Goal: Task Accomplishment & Management: Complete application form

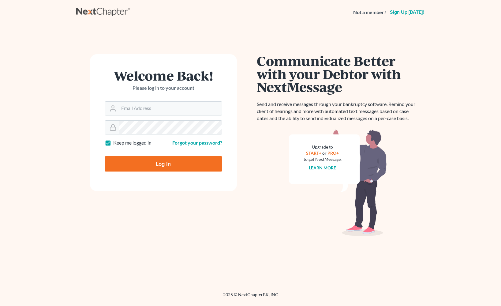
type input "[EMAIL_ADDRESS][DOMAIN_NAME]"
drag, startPoint x: 230, startPoint y: 150, endPoint x: 256, endPoint y: 150, distance: 26.6
click at [230, 150] on form "Welcome Back! Please log in to your account Email Address art@burgalaw.com Pass…" at bounding box center [163, 122] width 147 height 137
click at [187, 164] on input "Log In" at bounding box center [164, 163] width 118 height 15
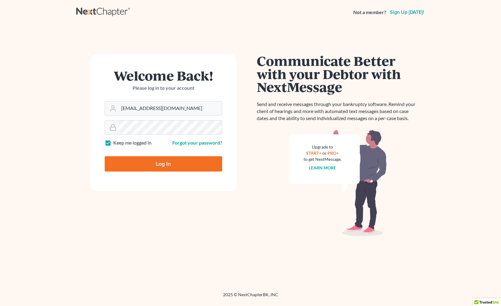
type input "Thinking..."
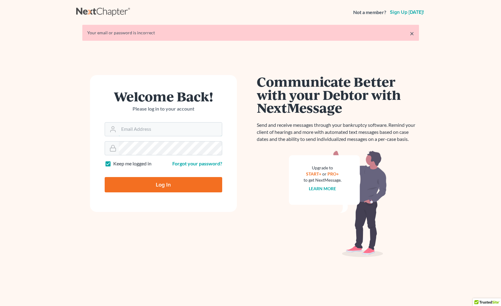
type input "[EMAIL_ADDRESS][DOMAIN_NAME]"
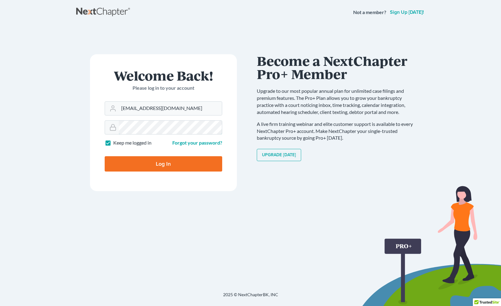
click at [94, 124] on form "Welcome Back! Please log in to your account Email Address [EMAIL_ADDRESS][DOMAI…" at bounding box center [163, 122] width 147 height 137
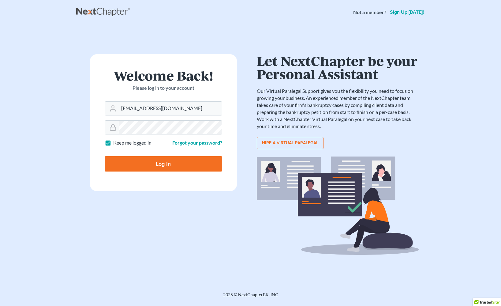
click at [112, 162] on input "Log In" at bounding box center [164, 163] width 118 height 15
type input "Thinking..."
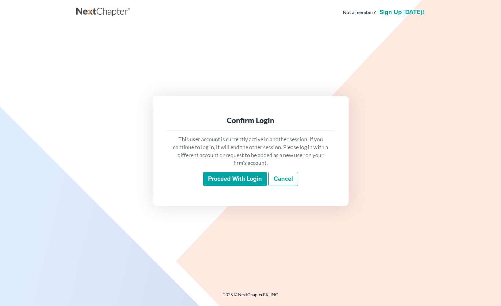
click at [233, 181] on input "Proceed with login" at bounding box center [235, 179] width 64 height 14
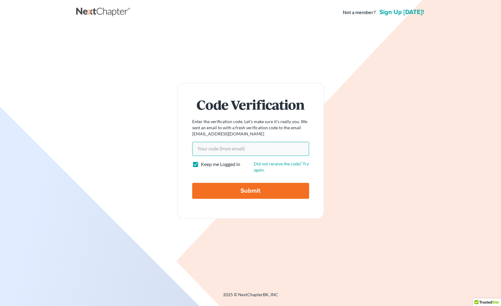
click at [225, 150] on input "Your code(from email)" at bounding box center [250, 149] width 117 height 14
paste input "b007da"
type input "b007da"
click at [241, 190] on input "Submit" at bounding box center [250, 191] width 117 height 16
type input "Thinking..."
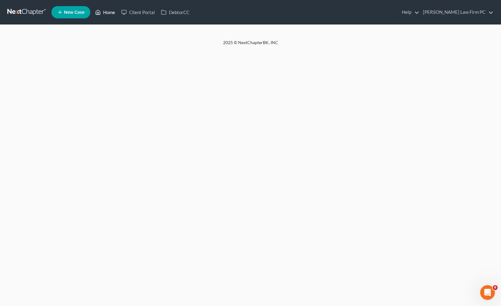
click at [110, 14] on link "Home" at bounding box center [105, 12] width 26 height 11
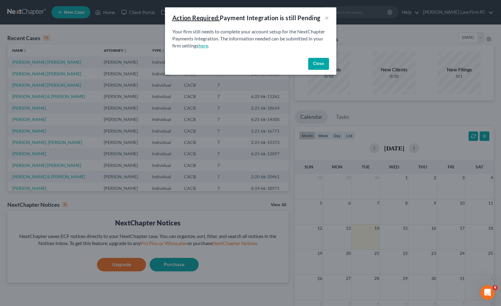
click at [205, 45] on link "here" at bounding box center [203, 46] width 9 height 6
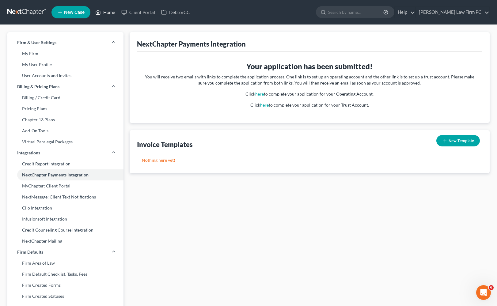
click at [102, 10] on link "Home" at bounding box center [105, 12] width 26 height 11
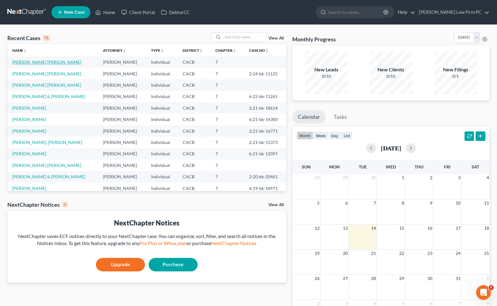
click at [46, 62] on link "[PERSON_NAME] [PERSON_NAME]" at bounding box center [46, 61] width 69 height 5
select select "4"
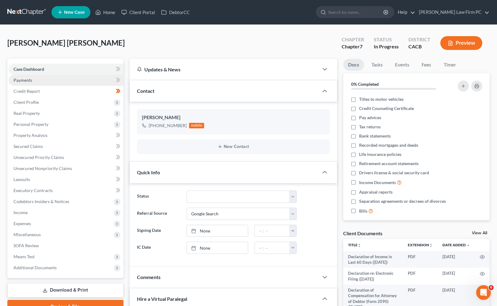
click at [34, 83] on link "Payments" at bounding box center [66, 80] width 115 height 11
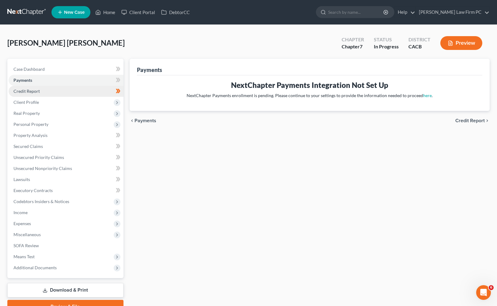
click at [32, 89] on span "Credit Report" at bounding box center [26, 90] width 26 height 5
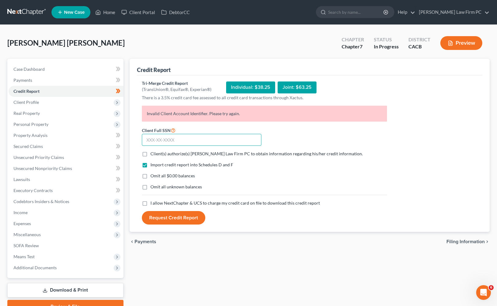
click at [228, 140] on input "text" at bounding box center [201, 140] width 119 height 12
click at [227, 134] on input "text" at bounding box center [201, 140] width 119 height 12
type input "555-99-0405"
click at [150, 177] on label "Omit all $0.00 balances" at bounding box center [172, 176] width 44 height 6
click at [153, 177] on input "Omit all $0.00 balances" at bounding box center [155, 175] width 4 height 4
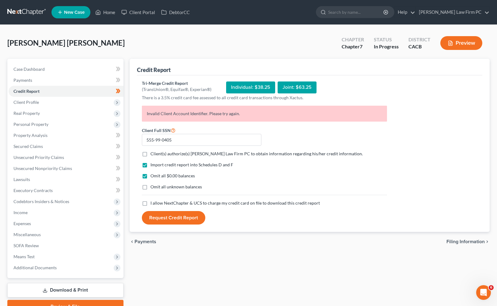
click at [150, 176] on label "Omit all $0.00 balances" at bounding box center [172, 176] width 44 height 6
click at [153, 176] on input "Omit all $0.00 balances" at bounding box center [155, 175] width 4 height 4
checkbox input "false"
click at [150, 205] on label "I allow NextChapter & UCS to charge my credit card on file to download this cre…" at bounding box center [234, 203] width 169 height 6
click at [153, 204] on input "I allow NextChapter & UCS to charge my credit card on file to download this cre…" at bounding box center [155, 202] width 4 height 4
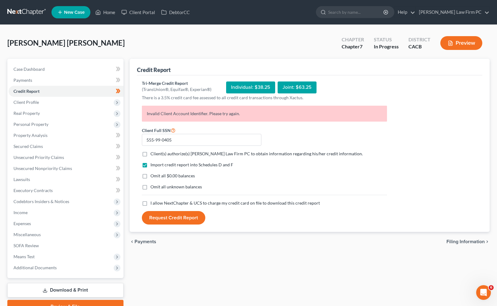
checkbox input "true"
click at [162, 215] on button "Request Credit Report" at bounding box center [173, 217] width 63 height 13
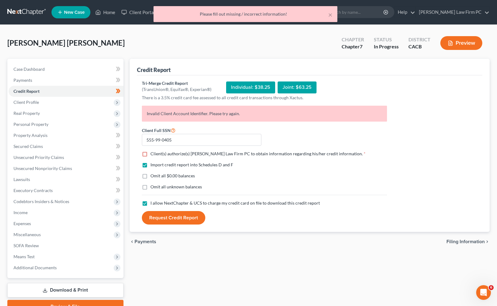
click at [190, 117] on p "Invalid Client Account Identifier. Please try again." at bounding box center [264, 114] width 245 height 16
click at [248, 86] on div "Individual: $38.25" at bounding box center [250, 87] width 49 height 12
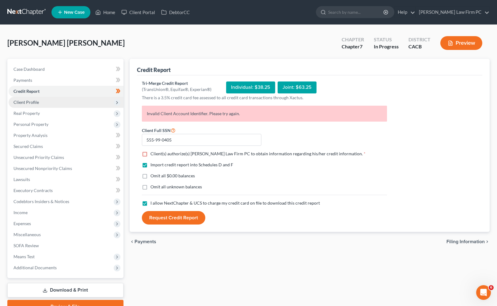
click at [32, 105] on span "Client Profile" at bounding box center [66, 102] width 115 height 11
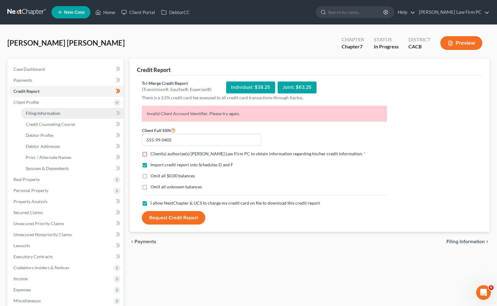
click at [37, 112] on span "Filing Information" at bounding box center [43, 113] width 35 height 5
select select "1"
select select "0"
select select "4"
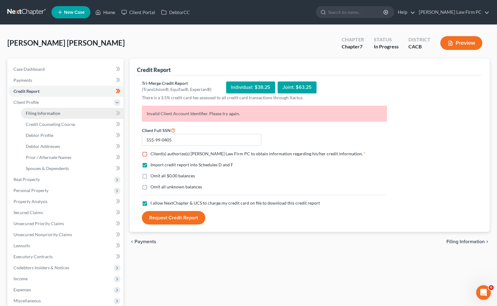
select select "0"
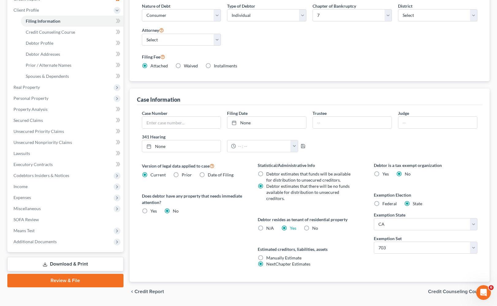
scroll to position [50, 0]
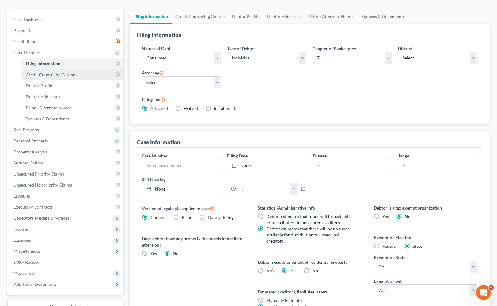
click at [62, 77] on span "Credit Counseling Course" at bounding box center [50, 74] width 49 height 5
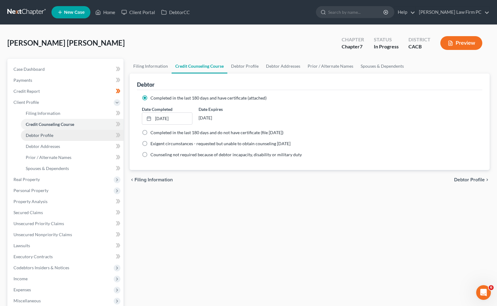
click at [49, 134] on span "Debtor Profile" at bounding box center [40, 135] width 28 height 5
select select "1"
select select "2"
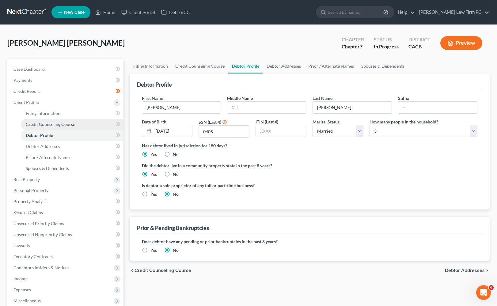
click at [48, 126] on span "Credit Counseling Course" at bounding box center [50, 124] width 49 height 5
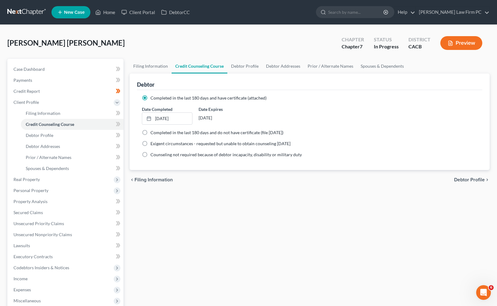
click at [150, 132] on label "Completed in the last 180 days and do not have certificate (file within 14 days)" at bounding box center [216, 132] width 133 height 6
click at [153, 132] on input "Completed in the last 180 days and do not have certificate (file within 14 days)" at bounding box center [155, 131] width 4 height 4
radio input "true"
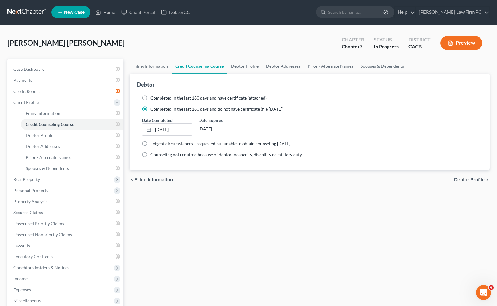
click at [150, 99] on label "Completed in the last 180 days and have certificate (attached)" at bounding box center [208, 98] width 116 height 6
click at [153, 99] on input "Completed in the last 180 days and have certificate (attached)" at bounding box center [155, 97] width 4 height 4
radio input "true"
radio input "false"
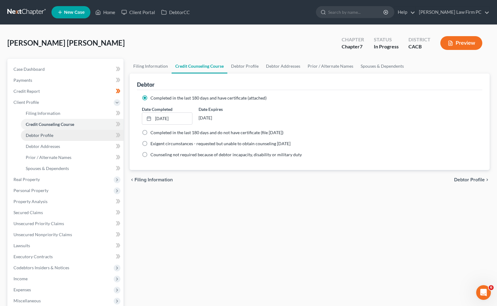
click at [61, 136] on link "Debtor Profile" at bounding box center [72, 135] width 103 height 11
select select "1"
select select "2"
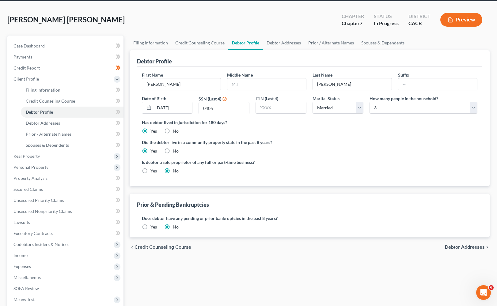
scroll to position [5, 0]
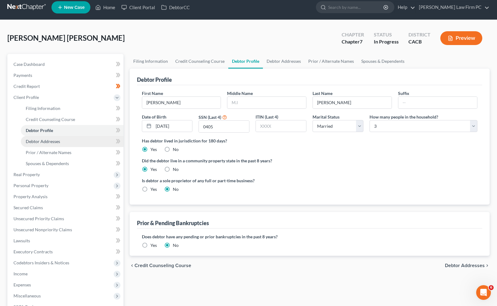
click at [54, 144] on link "Debtor Addresses" at bounding box center [72, 141] width 103 height 11
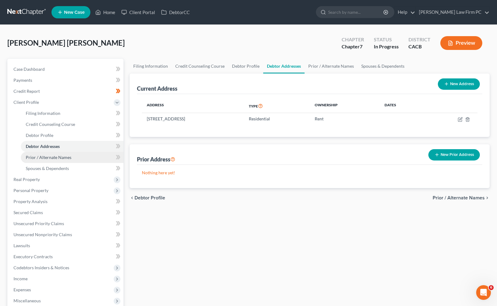
click at [56, 157] on span "Prior / Alternate Names" at bounding box center [49, 157] width 46 height 5
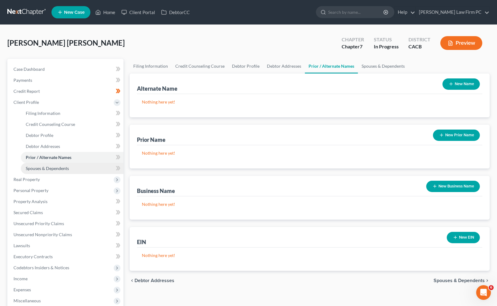
click at [62, 167] on span "Spouses & Dependents" at bounding box center [47, 168] width 43 height 5
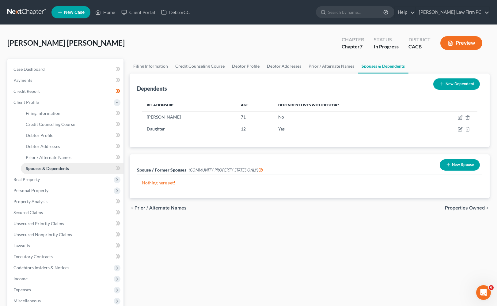
scroll to position [31, 0]
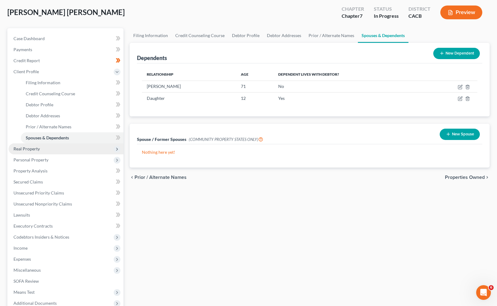
click at [39, 152] on span "Real Property" at bounding box center [66, 148] width 115 height 11
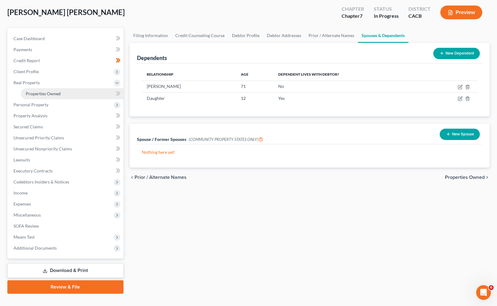
click at [38, 89] on link "Properties Owned" at bounding box center [72, 93] width 103 height 11
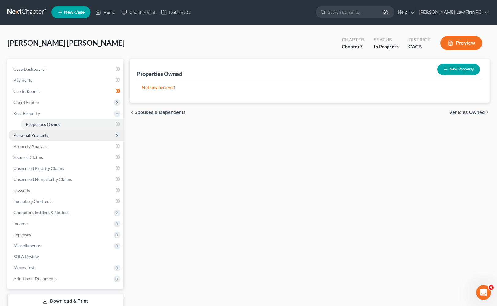
click at [40, 134] on span "Personal Property" at bounding box center [30, 135] width 35 height 5
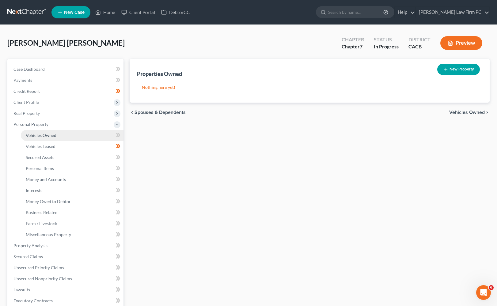
click at [42, 133] on span "Vehicles Owned" at bounding box center [41, 135] width 31 height 5
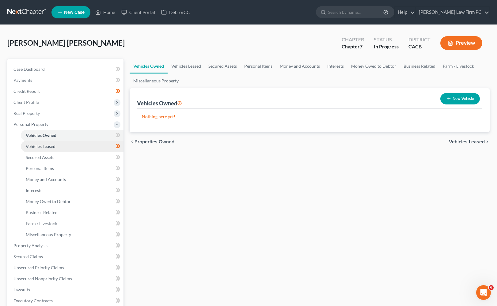
click at [55, 146] on link "Vehicles Leased" at bounding box center [72, 146] width 103 height 11
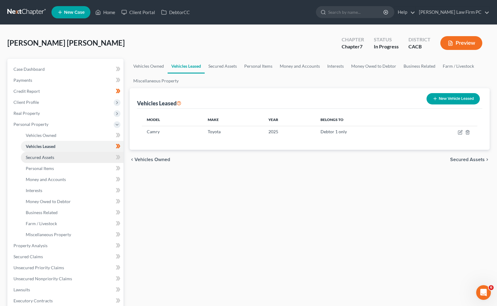
click at [50, 157] on span "Secured Assets" at bounding box center [40, 157] width 28 height 5
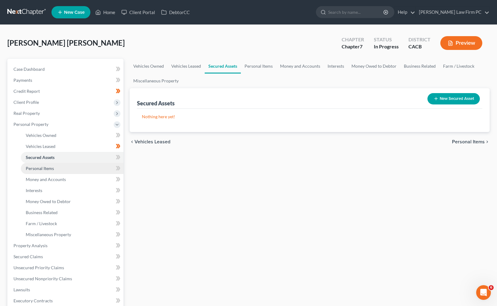
click at [52, 168] on span "Personal Items" at bounding box center [40, 168] width 28 height 5
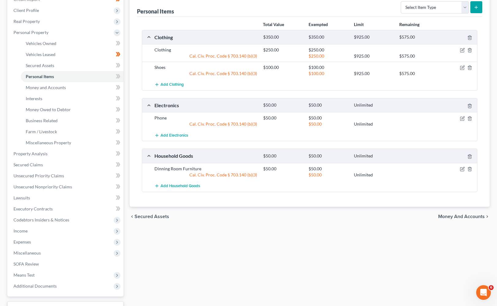
scroll to position [61, 0]
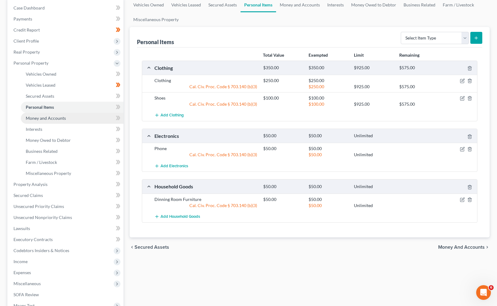
click at [50, 120] on span "Money and Accounts" at bounding box center [46, 117] width 40 height 5
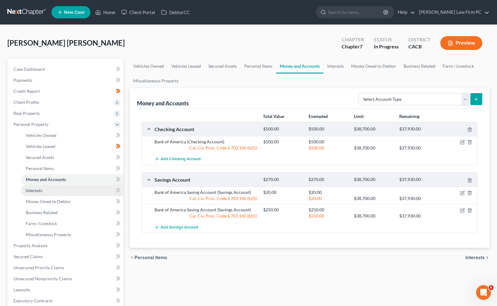
click at [39, 192] on span "Interests" at bounding box center [34, 190] width 17 height 5
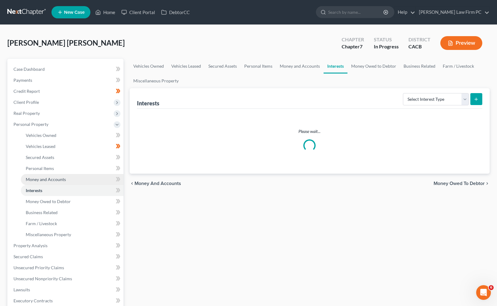
click at [34, 179] on span "Money and Accounts" at bounding box center [46, 179] width 40 height 5
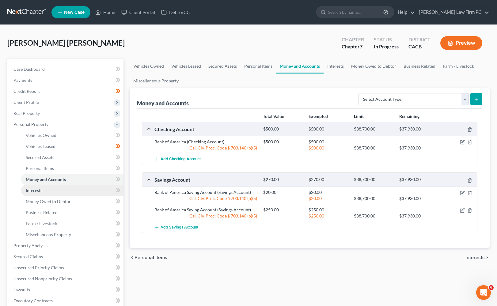
click at [37, 190] on span "Interests" at bounding box center [34, 190] width 17 height 5
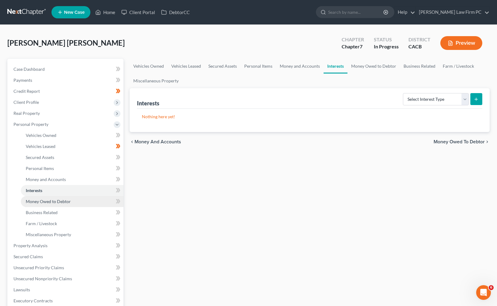
click at [43, 201] on span "Money Owed to Debtor" at bounding box center [48, 201] width 45 height 5
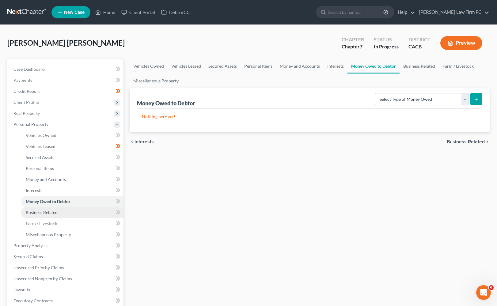
click at [47, 213] on span "Business Related" at bounding box center [42, 212] width 32 height 5
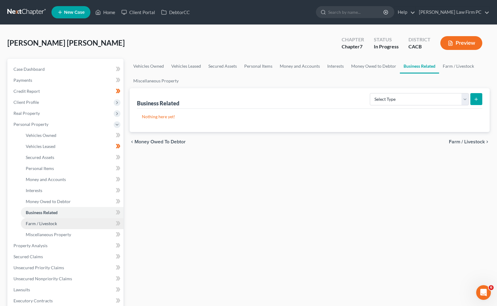
click at [48, 225] on span "Farm / Livestock" at bounding box center [41, 223] width 31 height 5
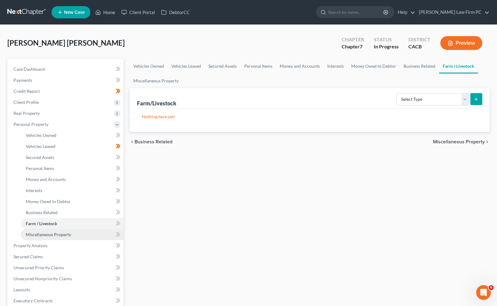
click at [53, 236] on span "Miscellaneous Property" at bounding box center [48, 234] width 45 height 5
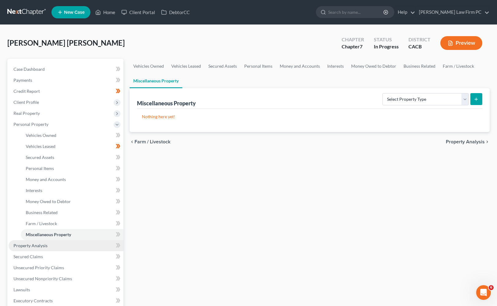
click at [40, 245] on span "Property Analysis" at bounding box center [30, 245] width 34 height 5
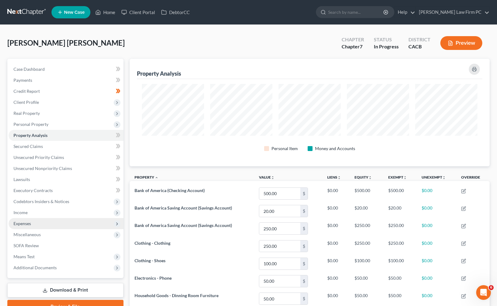
scroll to position [107, 360]
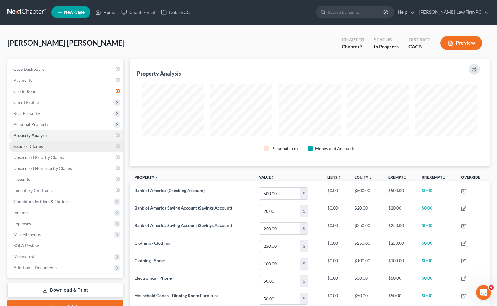
click at [28, 147] on span "Secured Claims" at bounding box center [27, 146] width 29 height 5
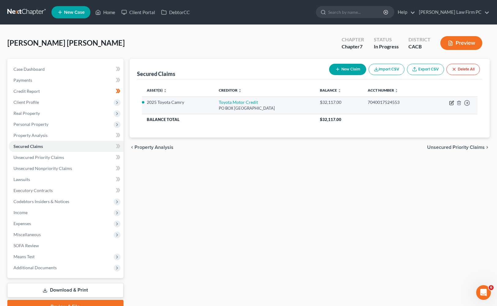
click at [451, 104] on icon "button" at bounding box center [451, 102] width 5 height 5
select select "45"
select select "0"
select select "2"
select select "3"
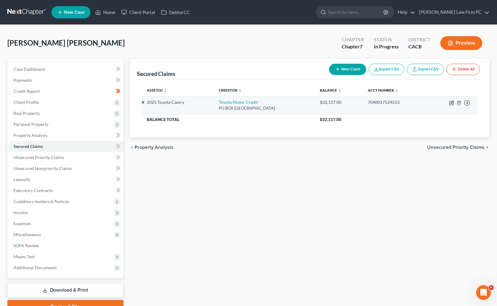
select select "0"
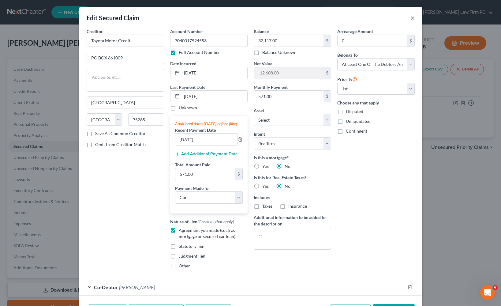
click at [412, 18] on button "×" at bounding box center [413, 17] width 4 height 7
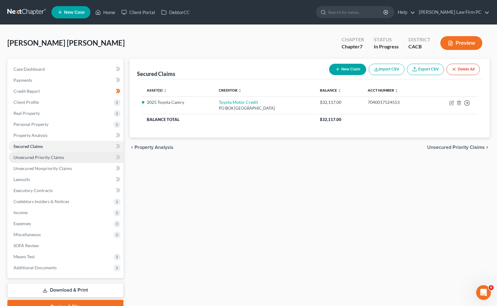
click at [51, 156] on span "Unsecured Priority Claims" at bounding box center [38, 157] width 51 height 5
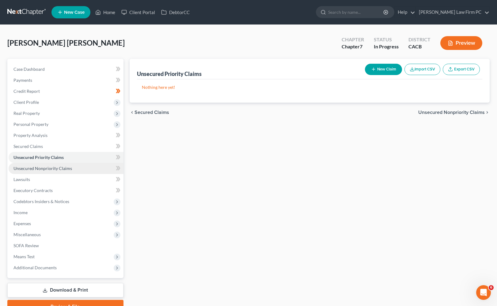
click at [53, 170] on span "Unsecured Nonpriority Claims" at bounding box center [42, 168] width 58 height 5
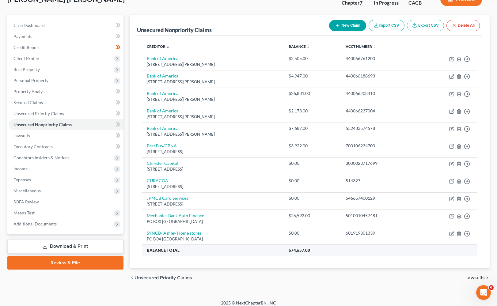
scroll to position [49, 0]
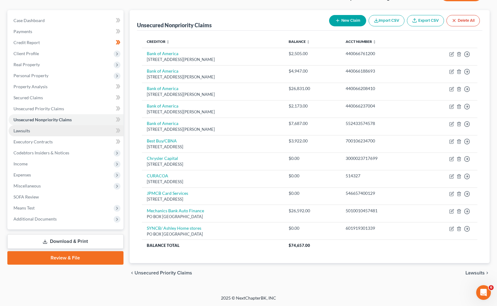
click at [32, 134] on link "Lawsuits" at bounding box center [66, 130] width 115 height 11
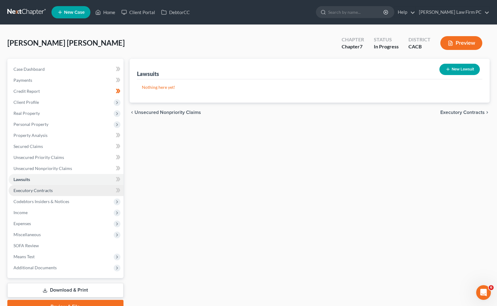
click at [42, 194] on link "Executory Contracts" at bounding box center [66, 190] width 115 height 11
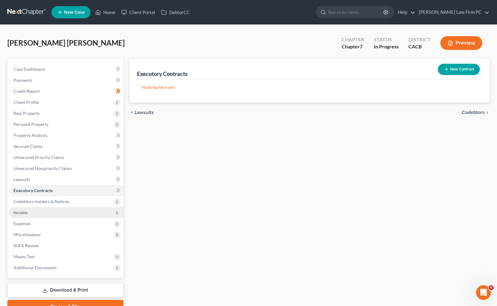
click at [47, 207] on span "Income" at bounding box center [66, 212] width 115 height 11
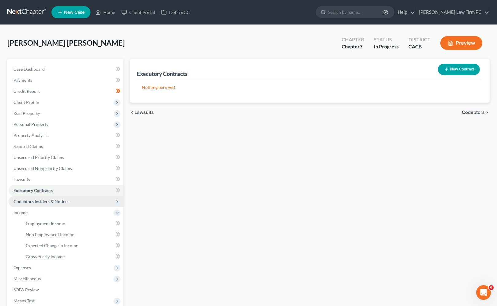
click at [47, 204] on span "Codebtors Insiders & Notices" at bounding box center [66, 201] width 115 height 11
click at [49, 202] on span "Codebtors Insiders & Notices" at bounding box center [41, 201] width 56 height 5
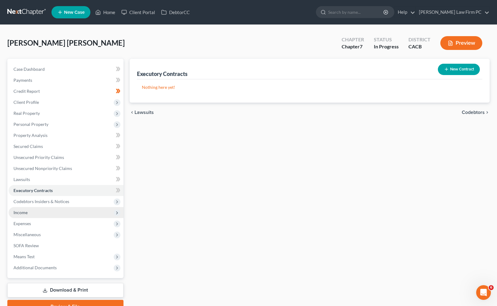
click at [31, 212] on span "Income" at bounding box center [66, 212] width 115 height 11
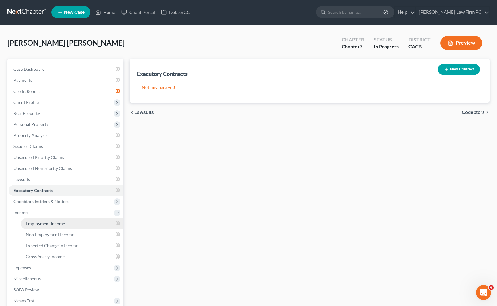
click at [44, 222] on span "Employment Income" at bounding box center [45, 223] width 39 height 5
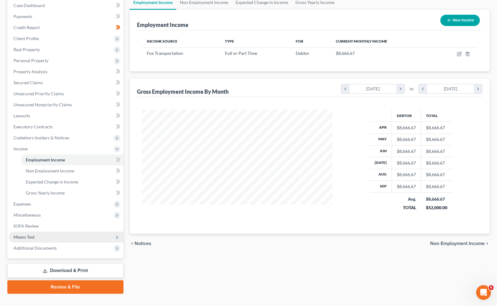
scroll to position [75, 0]
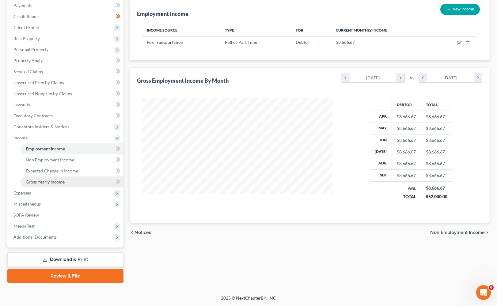
click at [54, 187] on link "Gross Yearly Income" at bounding box center [72, 181] width 103 height 11
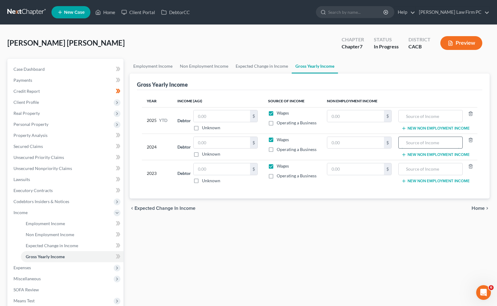
click at [417, 141] on input "text" at bounding box center [430, 143] width 58 height 12
type input "Employment"
click at [420, 165] on input "text" at bounding box center [430, 169] width 58 height 12
type input "Employment"
click at [54, 270] on span "Expenses" at bounding box center [66, 267] width 115 height 11
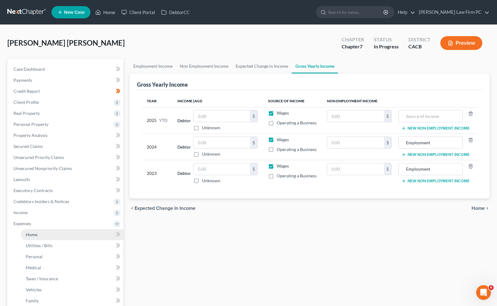
click at [42, 236] on link "Home" at bounding box center [72, 234] width 103 height 11
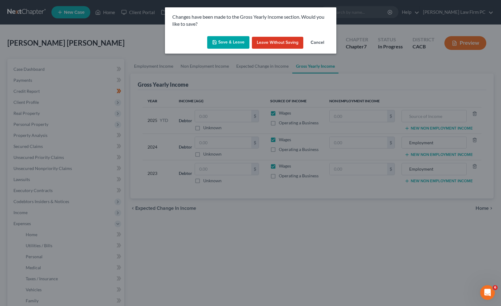
click at [233, 47] on button "Save & Leave" at bounding box center [228, 42] width 42 height 13
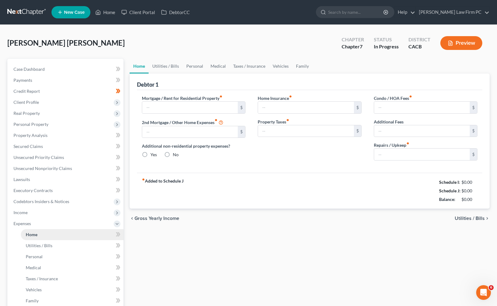
type input "2,400.00"
type input "0.00"
radio input "true"
type input "0.00"
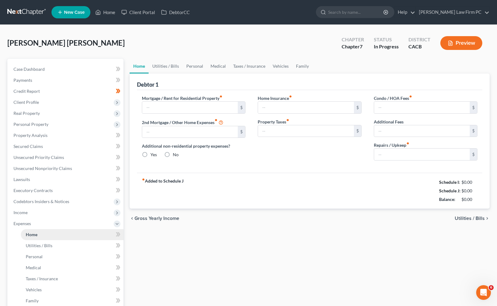
type input "0.00"
type input "100.00"
type input "0.00"
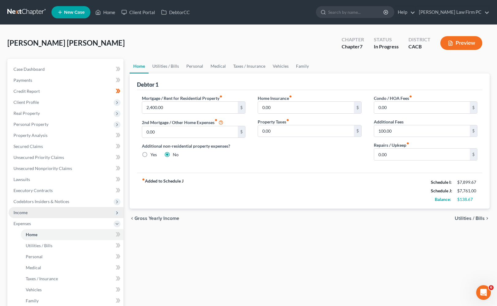
click at [36, 215] on span "Income" at bounding box center [66, 212] width 115 height 11
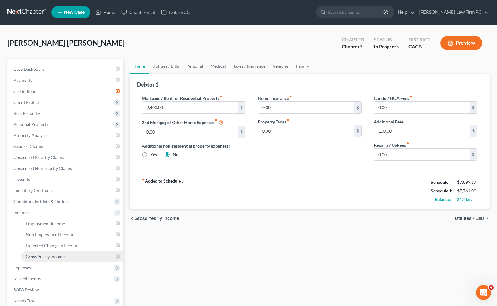
click at [51, 259] on span "Gross Yearly Income" at bounding box center [45, 256] width 39 height 5
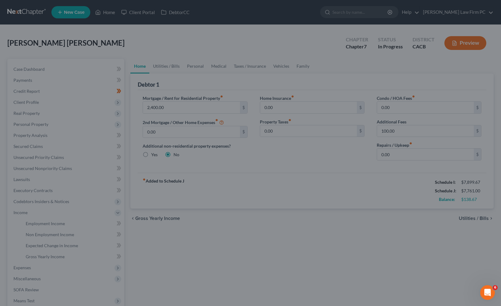
click at [259, 229] on div at bounding box center [250, 153] width 501 height 306
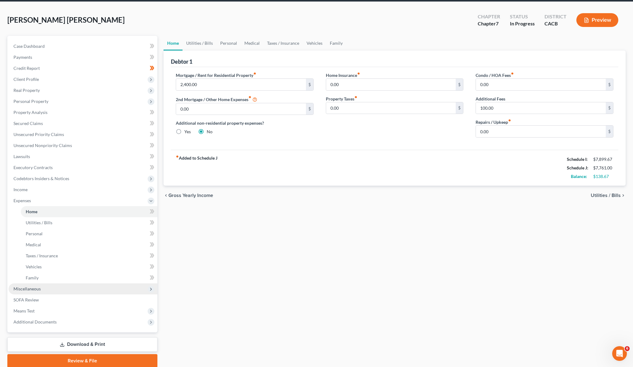
scroll to position [47, 0]
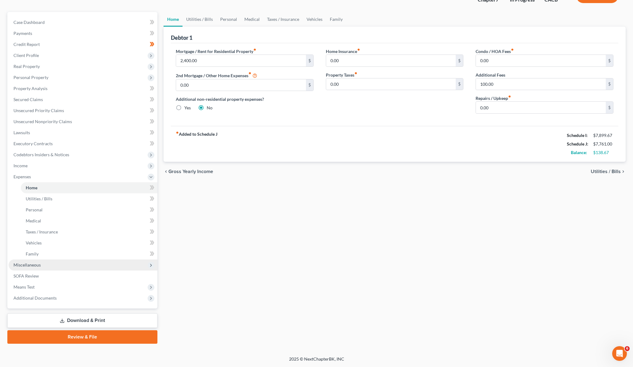
click at [36, 263] on span "Miscellaneous" at bounding box center [26, 264] width 27 height 5
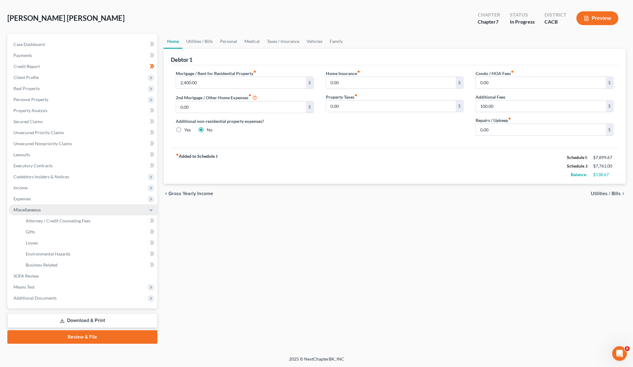
scroll to position [25, 0]
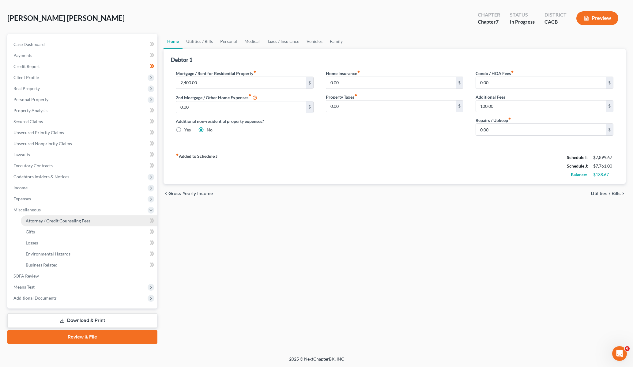
click at [48, 223] on link "Attorney / Credit Counseling Fees" at bounding box center [89, 220] width 137 height 11
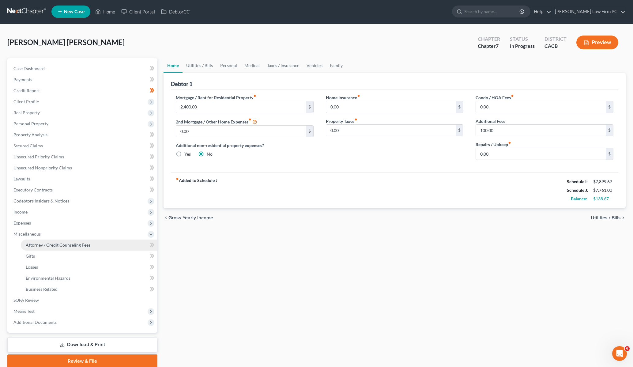
select select "0"
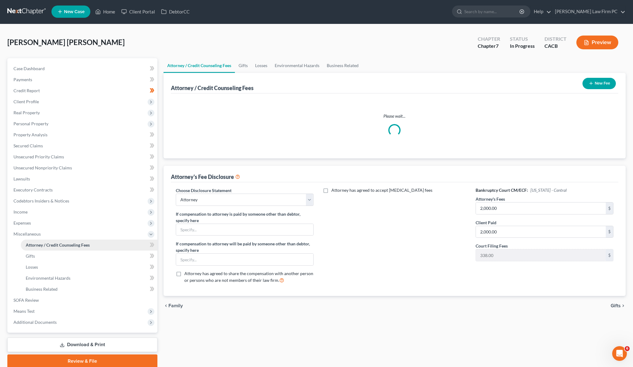
scroll to position [0, 0]
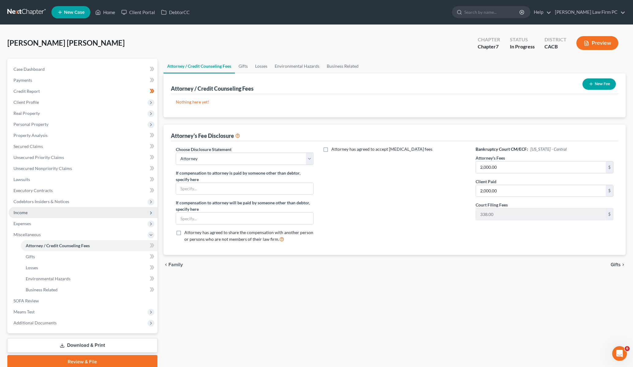
click at [32, 213] on span "Income" at bounding box center [83, 212] width 149 height 11
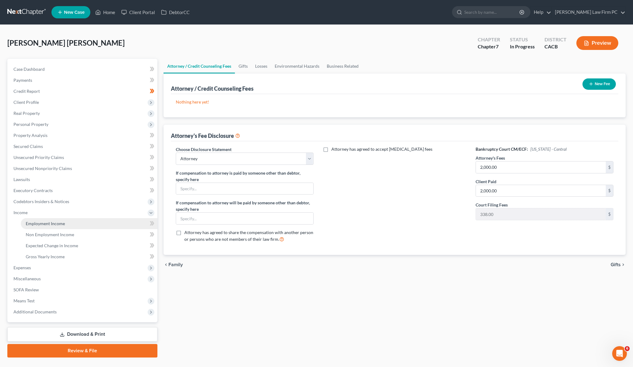
click at [45, 227] on link "Employment Income" at bounding box center [89, 223] width 137 height 11
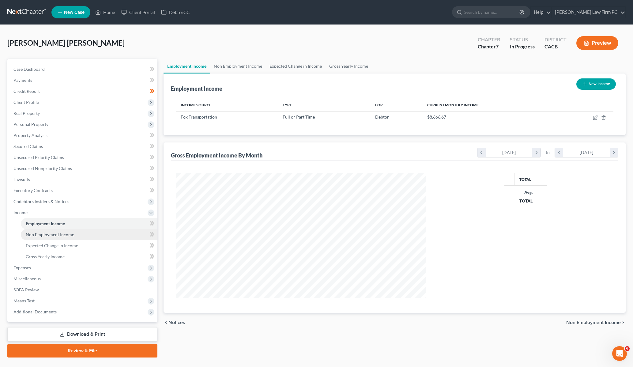
scroll to position [125, 262]
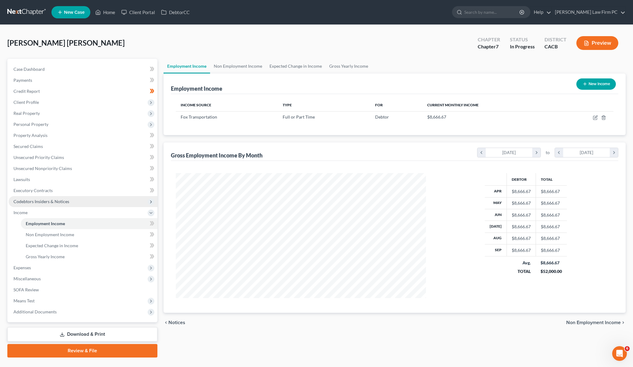
click at [48, 205] on span "Codebtors Insiders & Notices" at bounding box center [83, 201] width 149 height 11
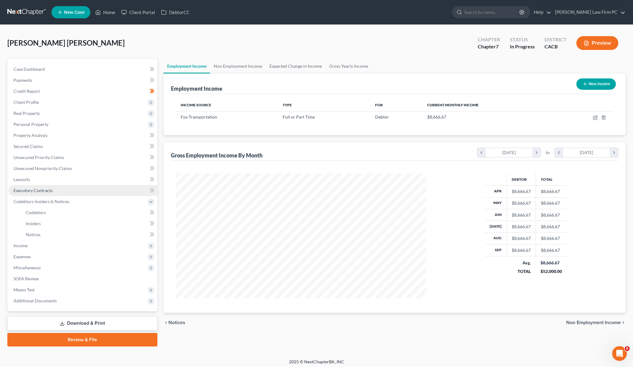
click at [39, 193] on link "Executory Contracts" at bounding box center [83, 190] width 149 height 11
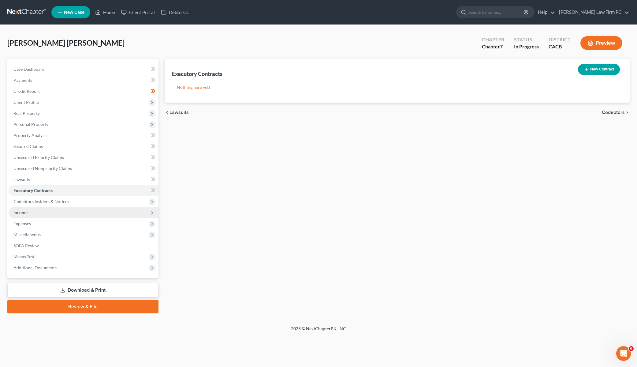
click at [31, 212] on span "Income" at bounding box center [84, 212] width 150 height 11
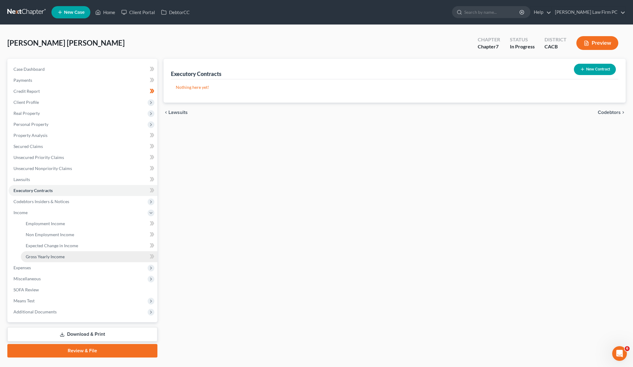
click at [46, 255] on span "Gross Yearly Income" at bounding box center [45, 256] width 39 height 5
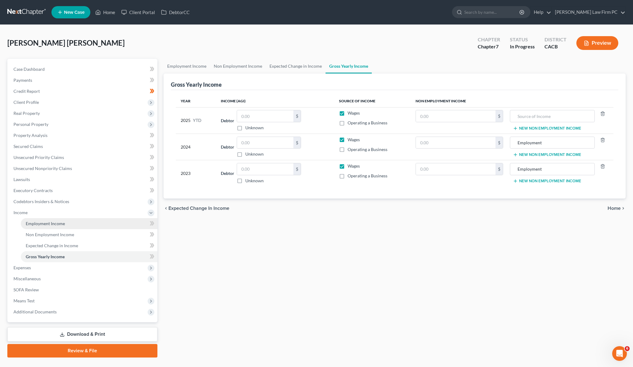
click at [52, 226] on span "Employment Income" at bounding box center [45, 223] width 39 height 5
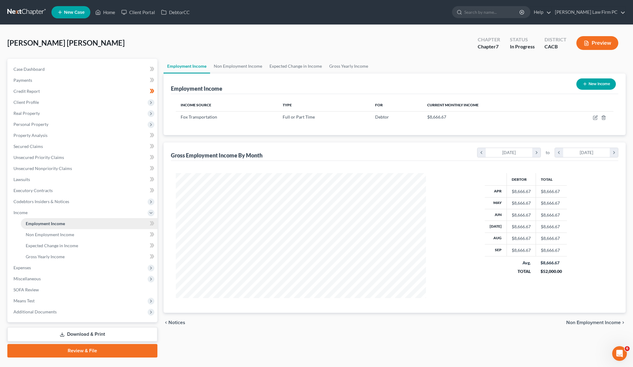
scroll to position [125, 262]
click at [44, 255] on span "Gross Yearly Income" at bounding box center [45, 256] width 39 height 5
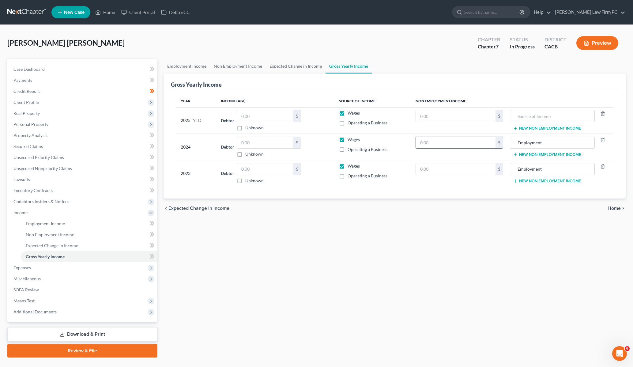
click at [439, 144] on input "text" at bounding box center [456, 143] width 80 height 12
type input "81,775"
click at [441, 170] on input "text" at bounding box center [456, 169] width 80 height 12
type input "75,867"
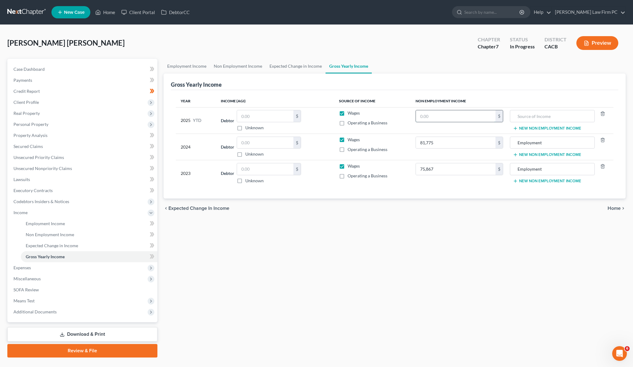
click at [466, 121] on input "text" at bounding box center [456, 116] width 80 height 12
click at [453, 117] on input "text" at bounding box center [456, 116] width 80 height 12
type input "64,188"
click at [432, 184] on td "75,867 $" at bounding box center [459, 173] width 97 height 26
drag, startPoint x: 370, startPoint y: 215, endPoint x: 343, endPoint y: 212, distance: 26.8
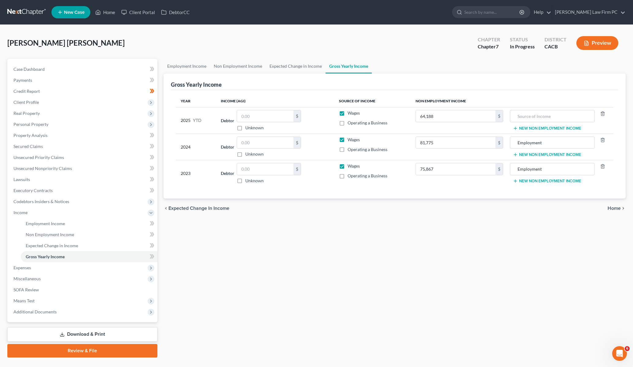
click at [343, 212] on div "chevron_left Expected Change in Income Home chevron_right" at bounding box center [394, 208] width 462 height 20
click at [40, 271] on span "Expenses" at bounding box center [83, 267] width 149 height 11
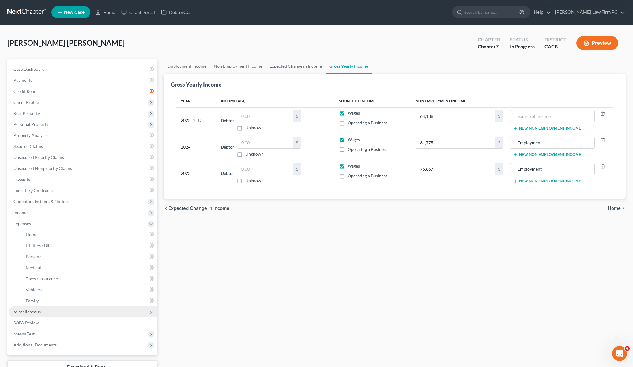
click at [43, 312] on span "Miscellaneous" at bounding box center [83, 311] width 149 height 11
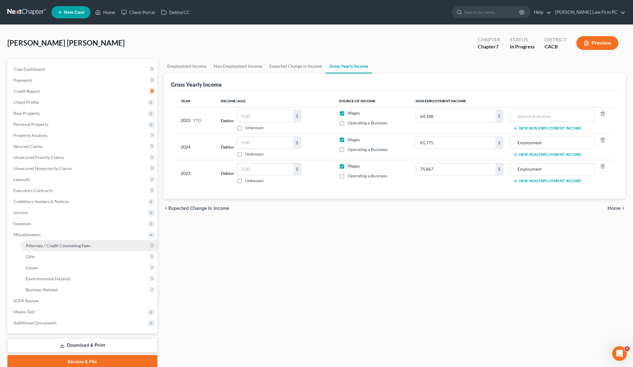
click at [55, 248] on link "Attorney / Credit Counseling Fees" at bounding box center [89, 245] width 137 height 11
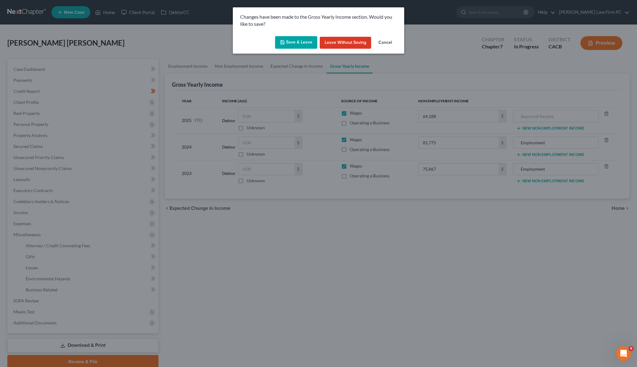
click at [301, 44] on button "Save & Leave" at bounding box center [296, 42] width 42 height 13
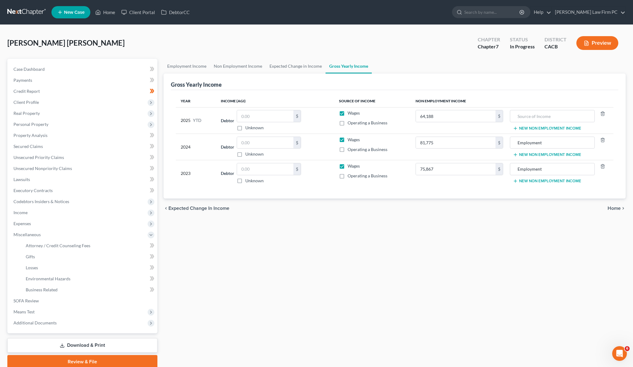
type input "81,775.00"
type input "75,867.00"
select select "0"
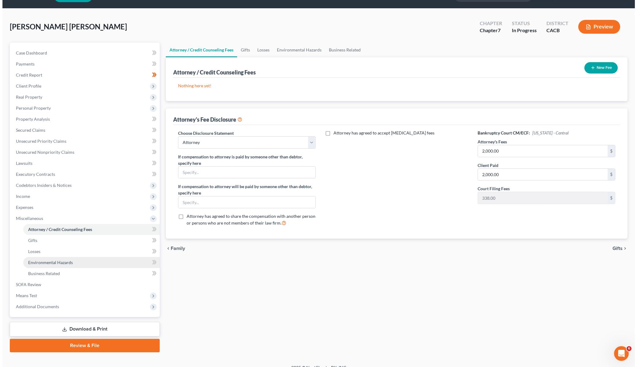
scroll to position [25, 0]
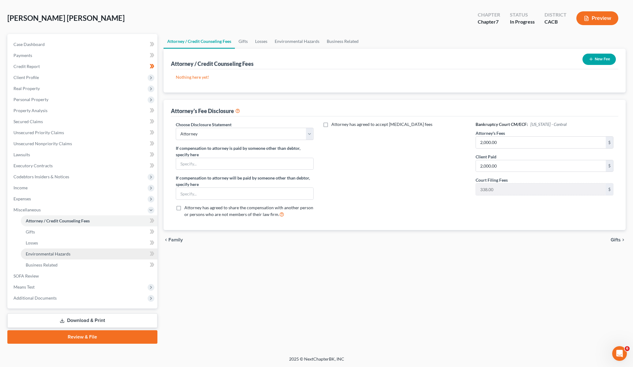
click at [47, 250] on link "Environmental Hazards" at bounding box center [89, 253] width 137 height 11
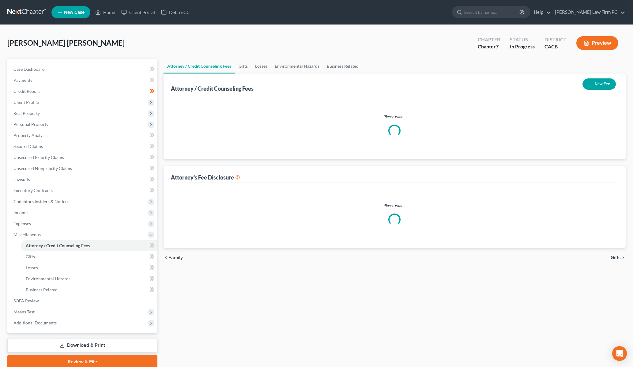
select select "0"
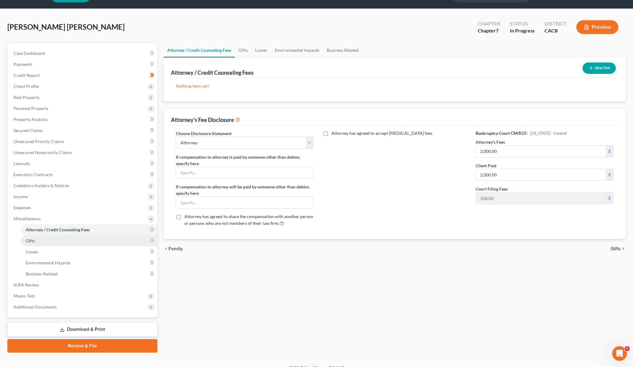
scroll to position [25, 0]
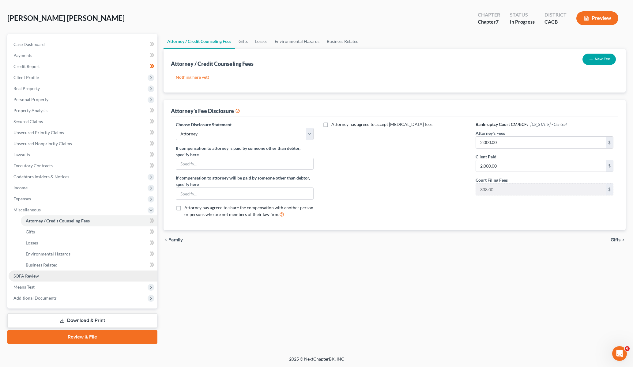
click at [28, 277] on span "SOFA Review" at bounding box center [25, 275] width 25 height 5
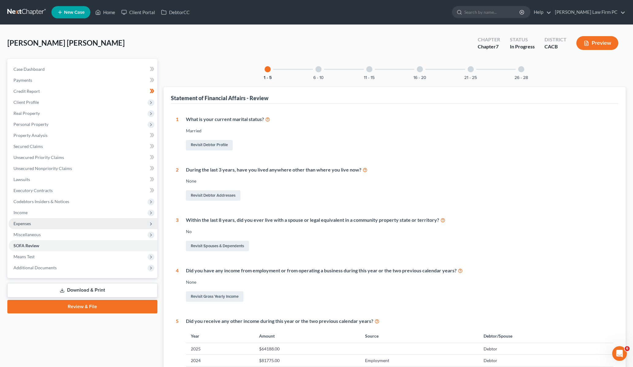
click at [30, 222] on span "Expenses" at bounding box center [21, 223] width 17 height 5
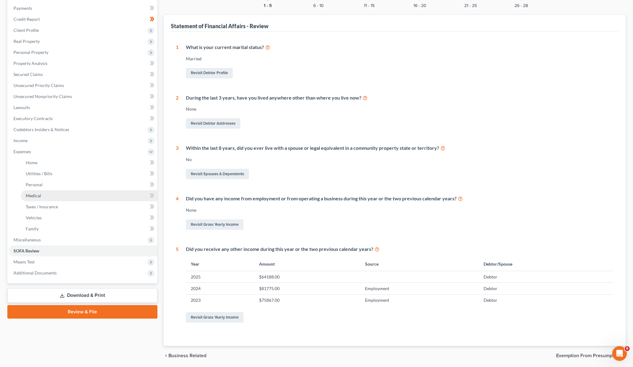
scroll to position [61, 0]
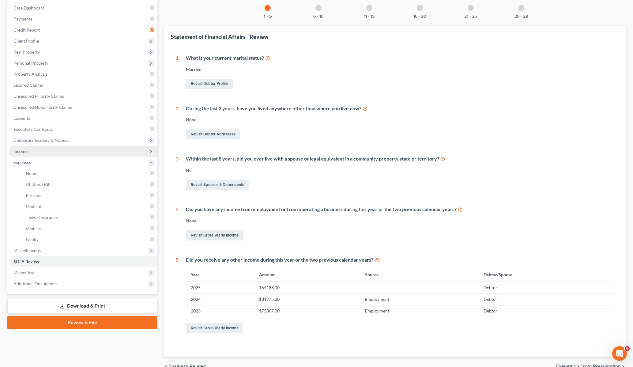
click at [30, 152] on span "Income" at bounding box center [83, 151] width 149 height 11
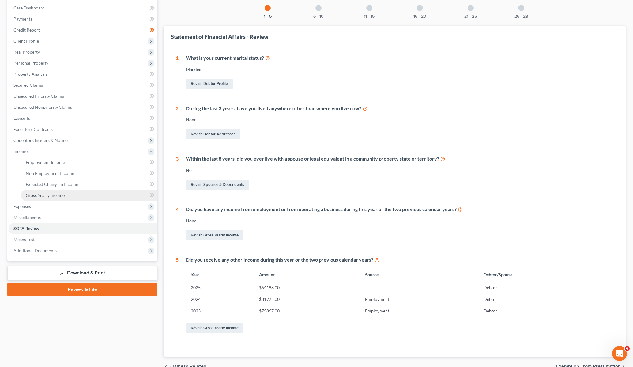
click at [61, 194] on span "Gross Yearly Income" at bounding box center [45, 195] width 39 height 5
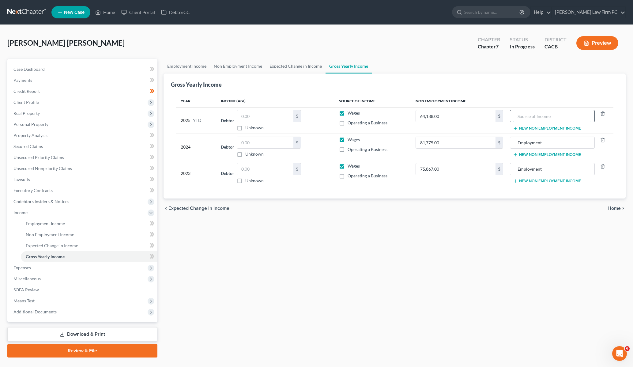
click at [525, 113] on input "text" at bounding box center [552, 116] width 78 height 12
type input "Employment"
click at [291, 236] on div "Employment Income Non Employment Income Expected Change in Income Gross Yearly …" at bounding box center [394, 208] width 468 height 298
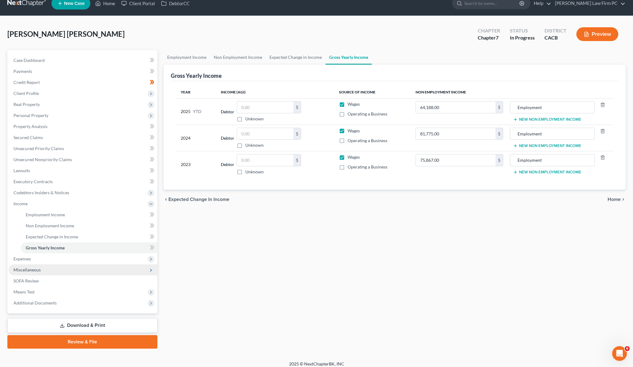
scroll to position [14, 0]
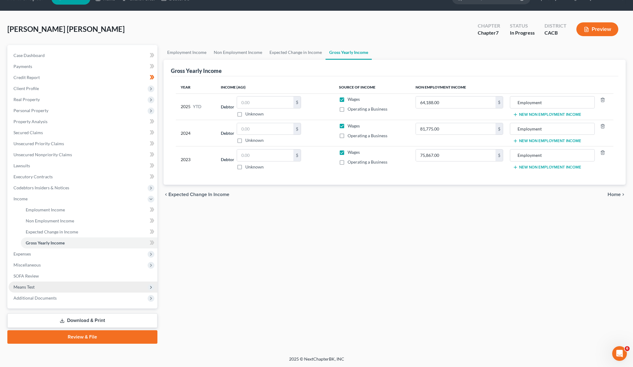
click at [35, 285] on span "Means Test" at bounding box center [23, 286] width 21 height 5
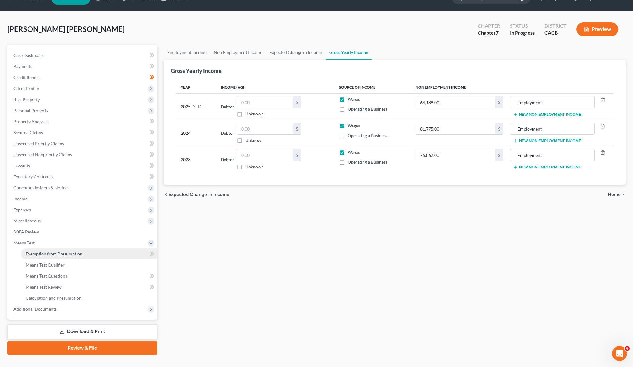
click at [71, 256] on span "Exemption from Presumption" at bounding box center [54, 253] width 57 height 5
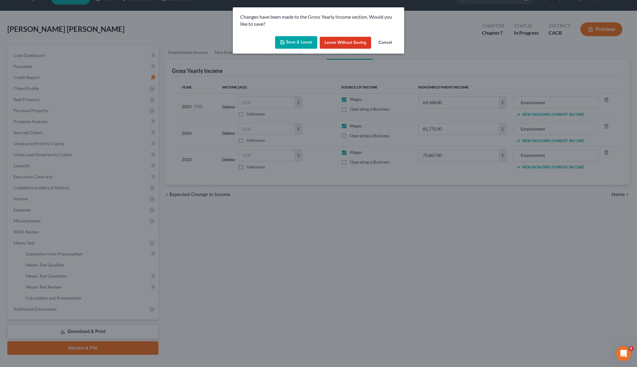
click at [298, 45] on button "Save & Leave" at bounding box center [296, 42] width 42 height 13
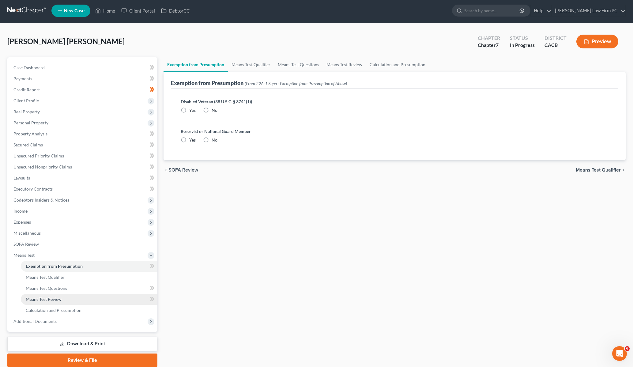
radio input "true"
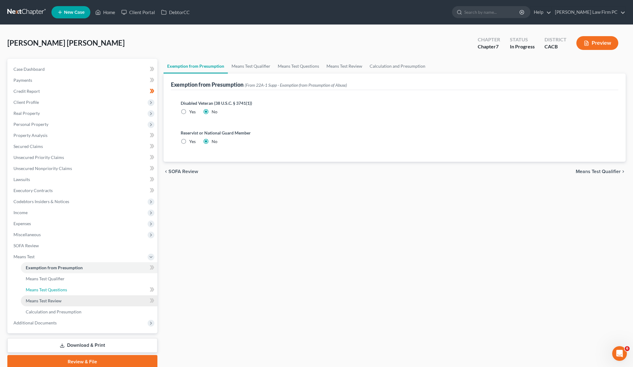
click at [55, 286] on link "Means Test Questions" at bounding box center [89, 289] width 137 height 11
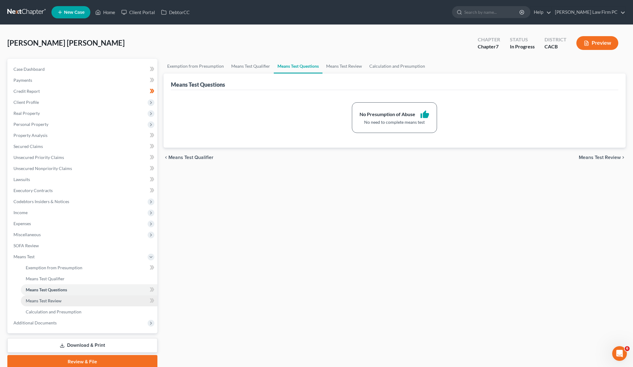
click at [51, 301] on span "Means Test Review" at bounding box center [44, 300] width 36 height 5
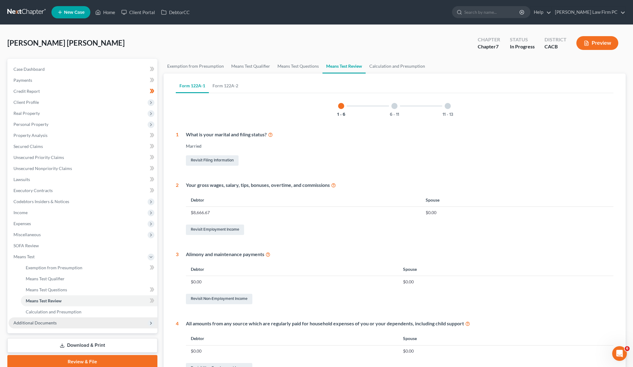
click at [36, 323] on span "Additional Documents" at bounding box center [34, 322] width 43 height 5
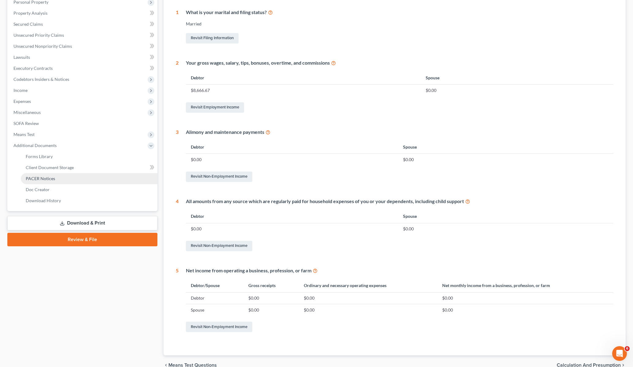
scroll to position [122, 0]
